Goal: Information Seeking & Learning: Learn about a topic

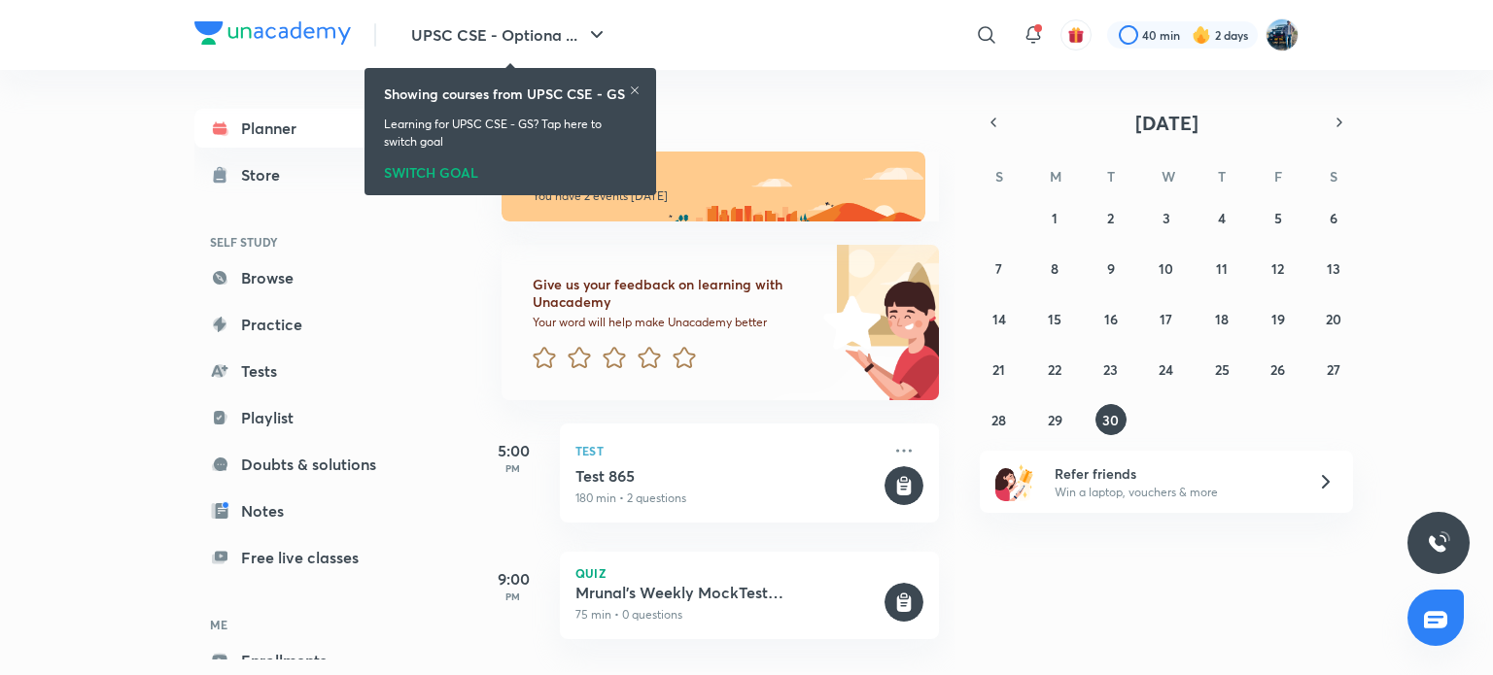
click at [635, 87] on icon at bounding box center [635, 91] width 12 height 12
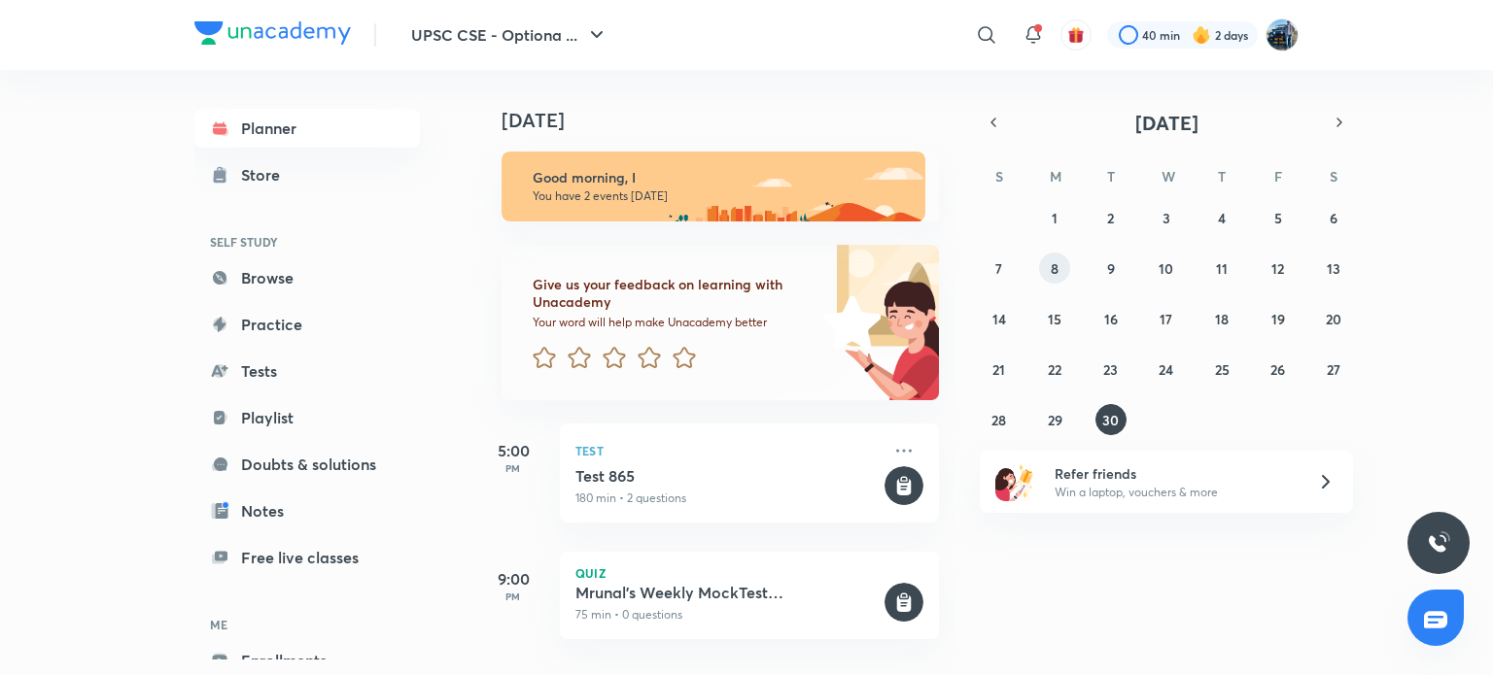
click at [1050, 282] on button "8" at bounding box center [1054, 268] width 31 height 31
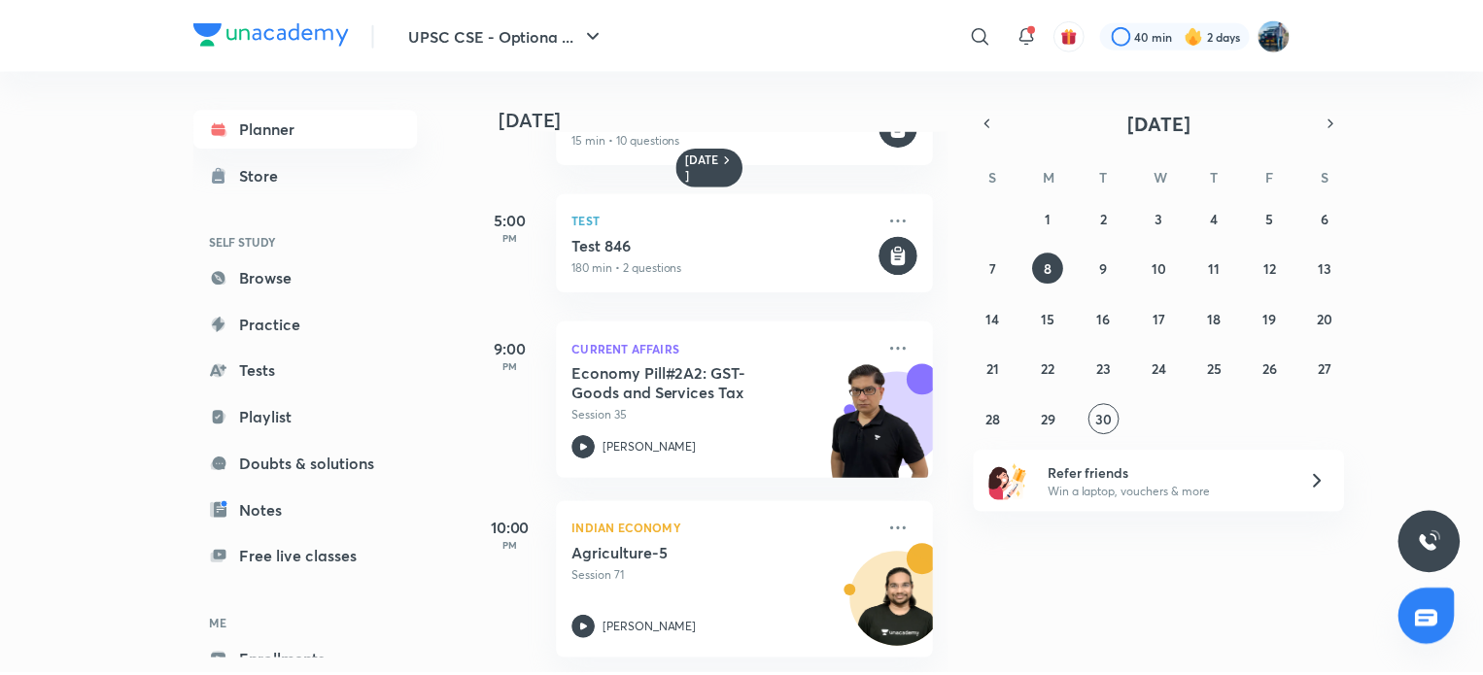
scroll to position [286, 0]
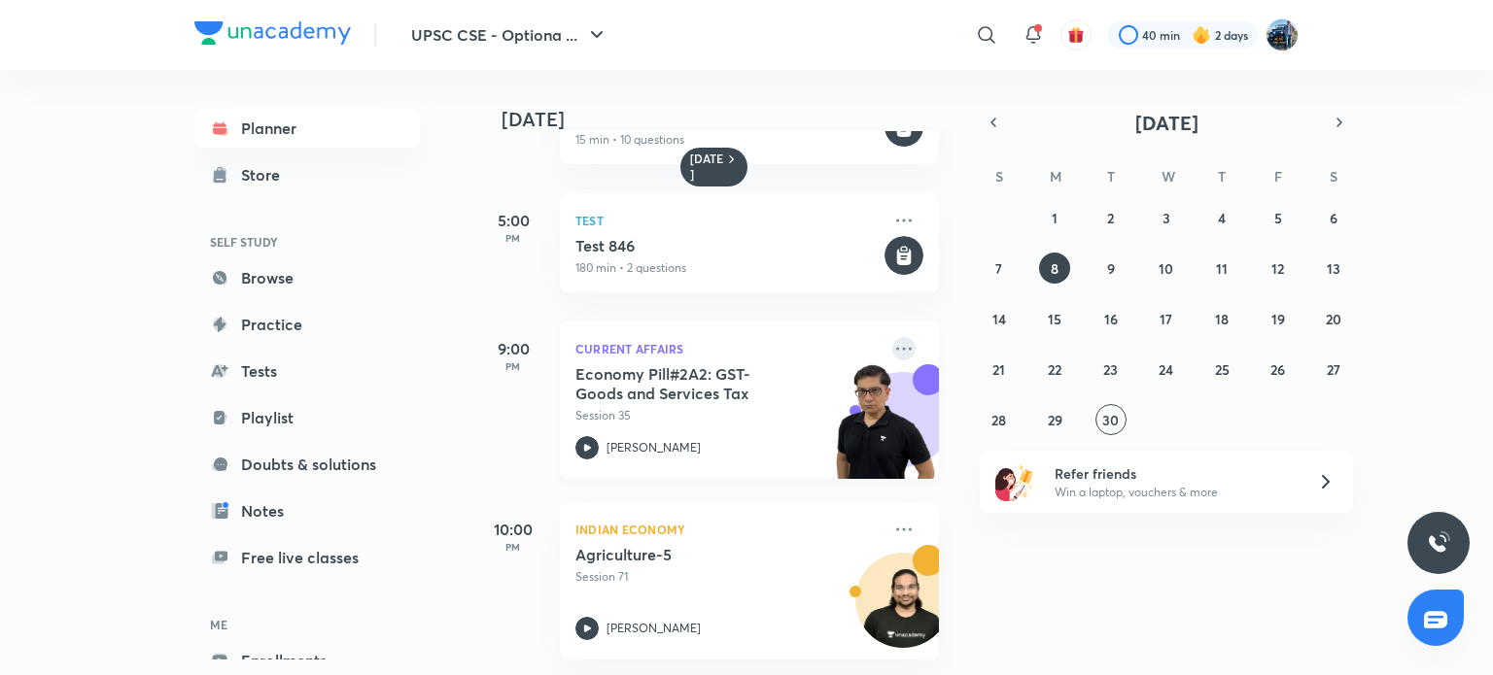
click at [894, 337] on icon at bounding box center [903, 348] width 23 height 23
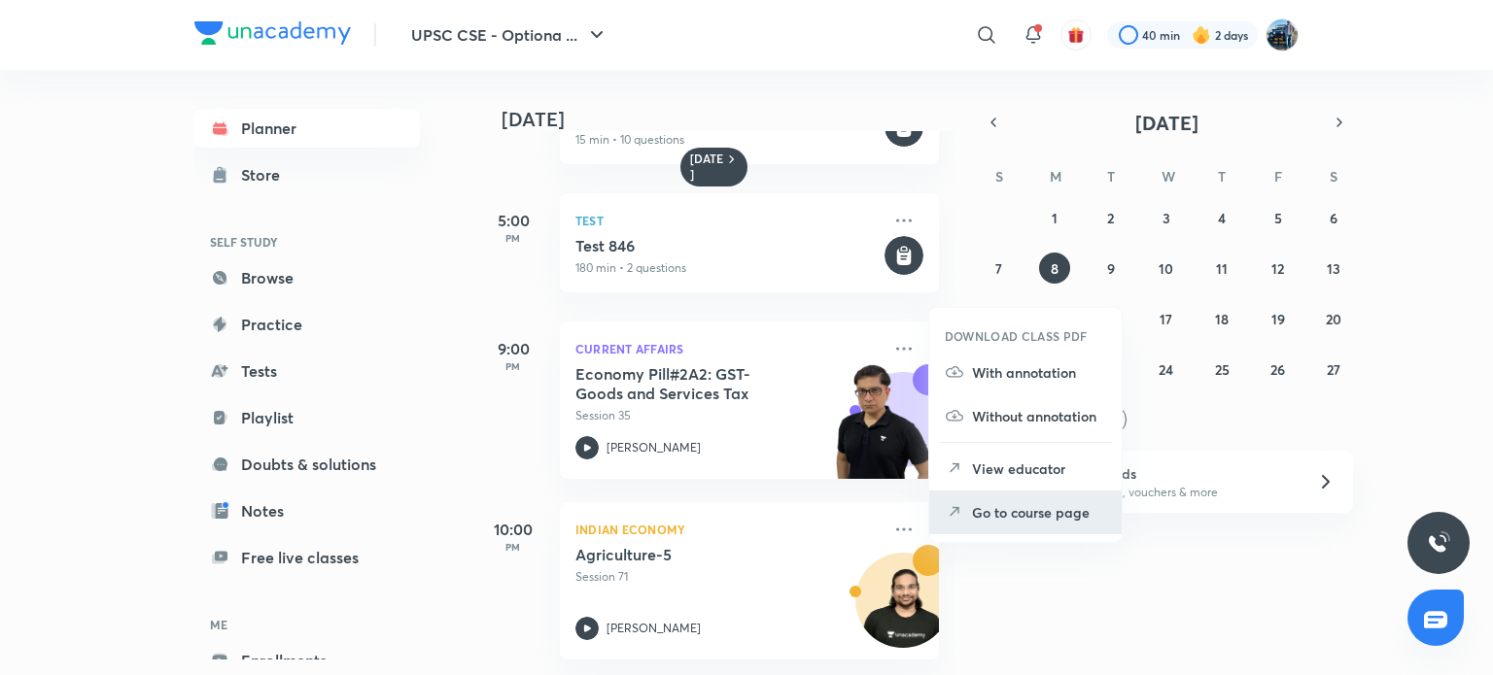
click at [999, 518] on p "Go to course page" at bounding box center [1039, 512] width 134 height 20
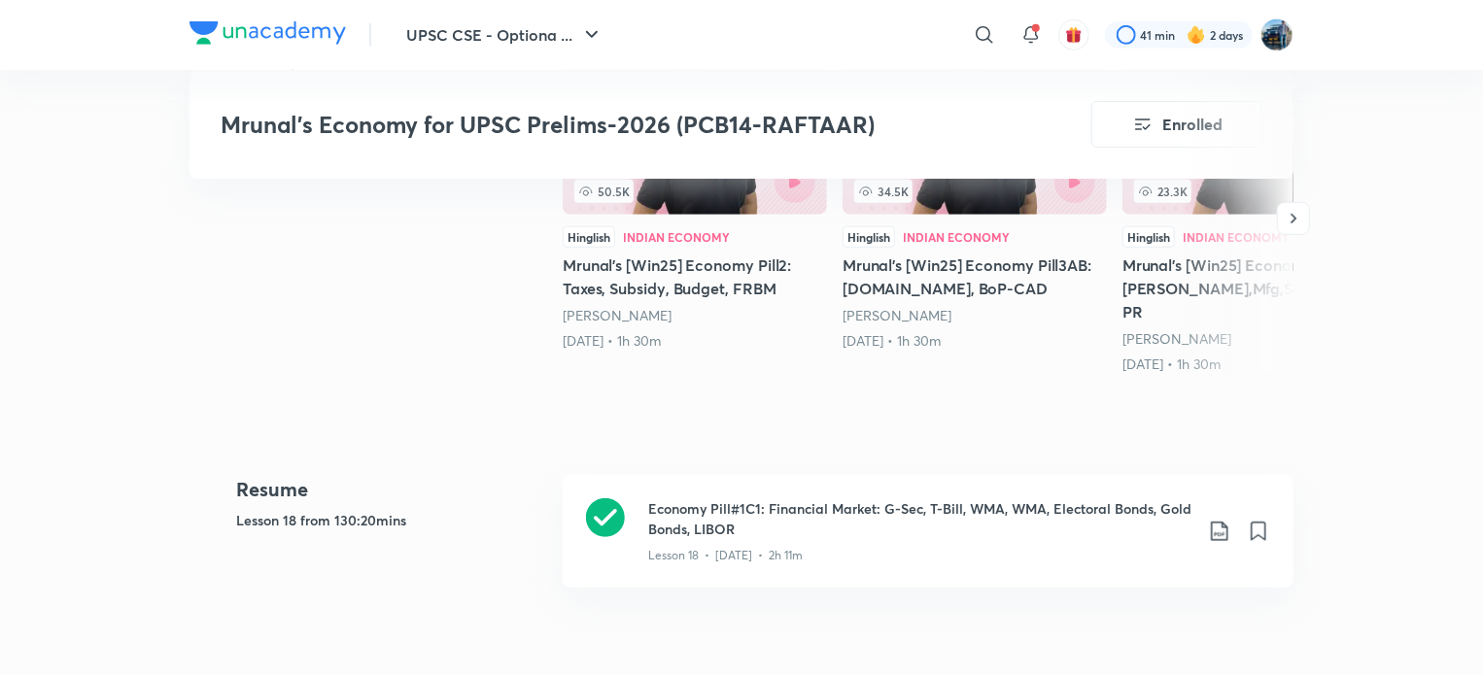
scroll to position [610, 0]
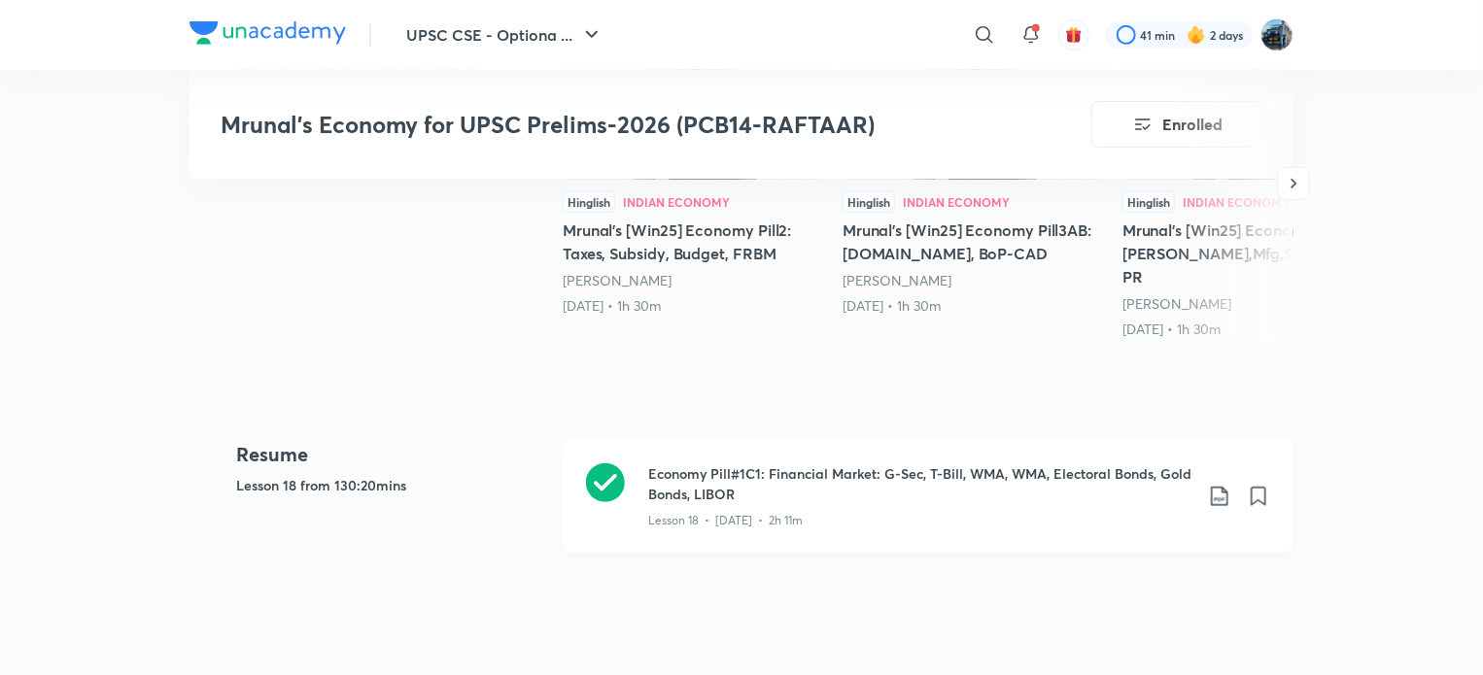
click at [1069, 465] on h3 "Economy Pill#1C1: Financial Market: G-Sec, T-Bill, WMA, WMA, Electoral Bonds, G…" at bounding box center [920, 484] width 544 height 41
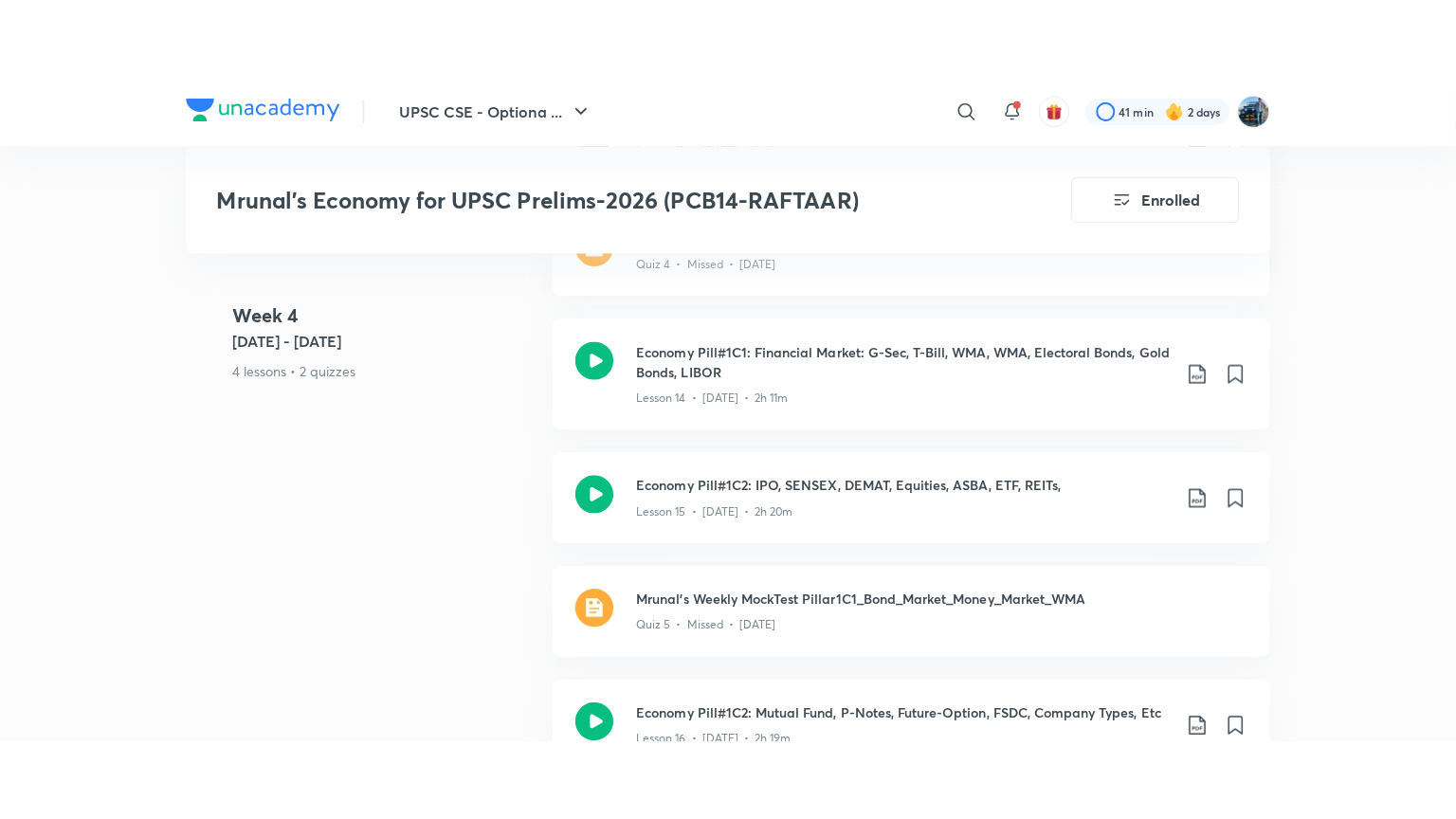
scroll to position [3143, 0]
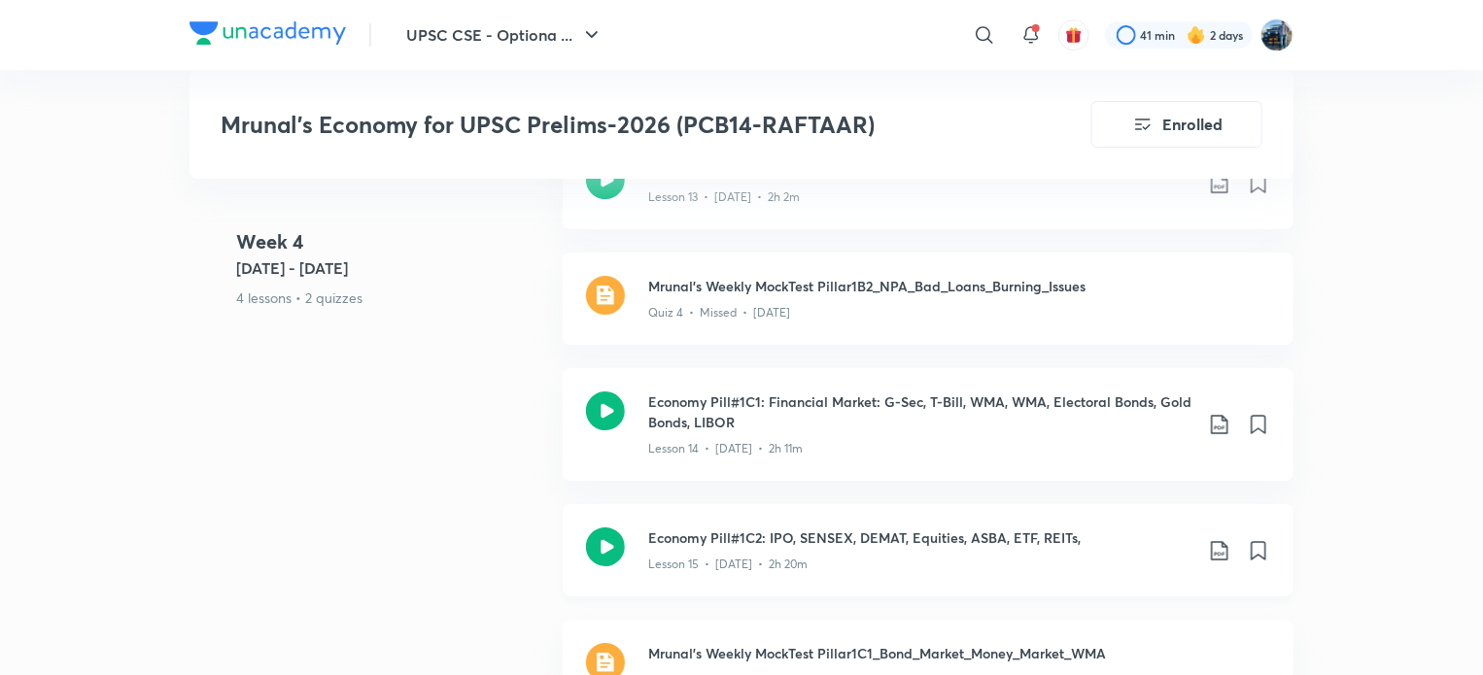
click at [1011, 548] on div "Lesson 15 • [DATE] • 2h 20m" at bounding box center [920, 560] width 544 height 25
